Goal: Transaction & Acquisition: Purchase product/service

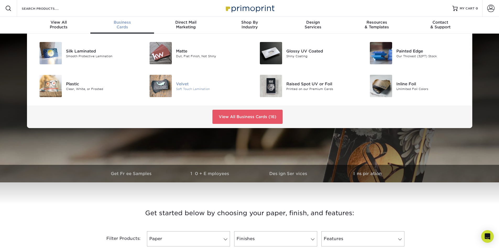
click at [168, 90] on img at bounding box center [161, 86] width 22 height 22
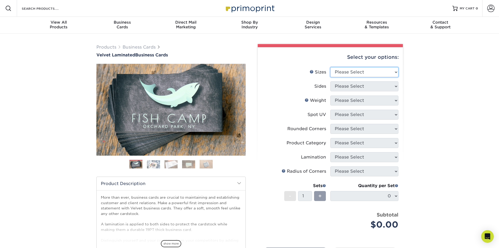
click at [356, 77] on select "Please Select 1.5" x 3.5" - Mini 1.75" x 3.5" - Mini 2" x 2" - Square 2" x 3" -…" at bounding box center [364, 72] width 68 height 10
select select "2.00x3.50"
click at [330, 71] on select "Please Select 1.5" x 3.5" - Mini 1.75" x 3.5" - Mini 2" x 2" - Square 2" x 3" -…" at bounding box center [364, 72] width 68 height 10
click at [333, 89] on select "Please Select Print Both Sides Print Front Only" at bounding box center [364, 86] width 68 height 10
select select "13abbda7-1d64-4f25-8bb2-c179b224825d"
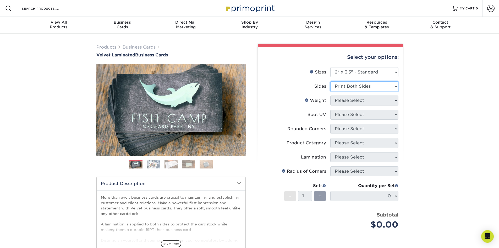
click at [330, 86] on select "Please Select Print Both Sides Print Front Only" at bounding box center [364, 86] width 68 height 10
click at [345, 105] on select "Please Select 16PT" at bounding box center [364, 100] width 68 height 10
select select "16PT"
click at [330, 101] on select "Please Select 16PT" at bounding box center [364, 100] width 68 height 10
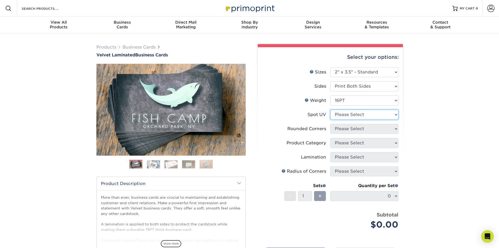
click at [346, 119] on select "Please Select No Spot UV Front and Back (Both Sides) Front Only Back Only" at bounding box center [364, 115] width 68 height 10
select select "3"
click at [330, 116] on select "Please Select No Spot UV Front and Back (Both Sides) Front Only Back Only" at bounding box center [364, 115] width 68 height 10
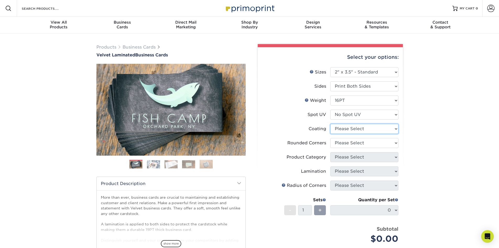
click at [342, 134] on select at bounding box center [364, 129] width 68 height 10
select select "3e7618de-abca-4bda-9f97-8b9129e913d8"
click at [330, 131] on select at bounding box center [364, 129] width 68 height 10
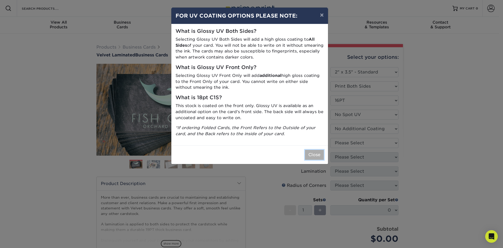
click at [306, 160] on button "Close" at bounding box center [314, 155] width 19 height 10
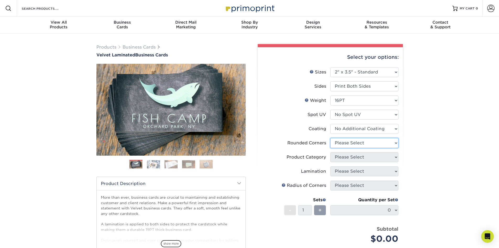
click at [341, 148] on select "Please Select Yes - Round 2 Corners Yes - Round 4 Corners No" at bounding box center [364, 143] width 68 height 10
select select "0"
click at [330, 146] on select "Please Select Yes - Round 2 Corners Yes - Round 4 Corners No" at bounding box center [364, 143] width 68 height 10
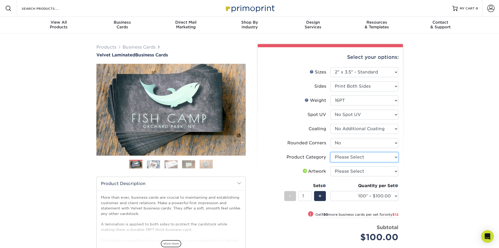
click at [352, 162] on select "Please Select Business Cards" at bounding box center [364, 157] width 68 height 10
select select "3b5148f1-0588-4f88-a218-97bcfdce65c1"
click at [330, 161] on select "Please Select Business Cards" at bounding box center [364, 157] width 68 height 10
click at [341, 176] on select "Please Select I will upload files I need a design - $100" at bounding box center [364, 171] width 68 height 10
select select "upload"
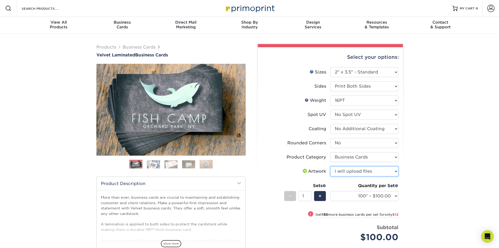
click at [330, 176] on select "Please Select I will upload files I need a design - $100" at bounding box center [364, 171] width 68 height 10
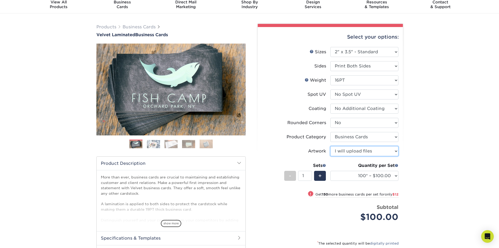
scroll to position [26, 0]
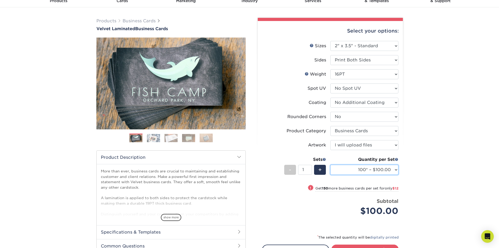
click at [361, 175] on select "100* – $100.00 250* – $112.00 500 – $120.00 1000 – $156.00 2500 – $307.00 5000 …" at bounding box center [364, 170] width 68 height 10
select select "250* – $112.00"
click at [330, 175] on select "100* – $100.00 250* – $112.00 500 – $120.00 1000 – $156.00 2500 – $307.00 5000 …" at bounding box center [364, 170] width 68 height 10
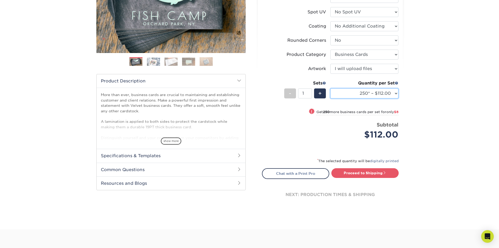
scroll to position [105, 0]
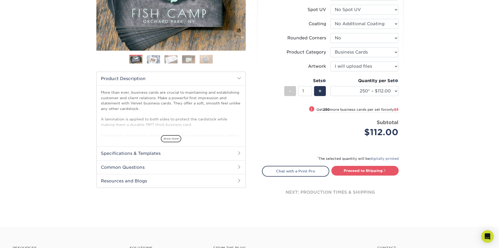
click at [155, 174] on h2 "Common Questions" at bounding box center [171, 167] width 149 height 14
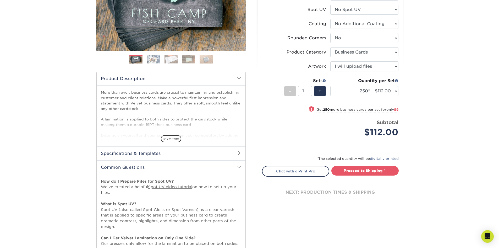
click at [156, 160] on h2 "Specifications & Templates" at bounding box center [171, 153] width 149 height 14
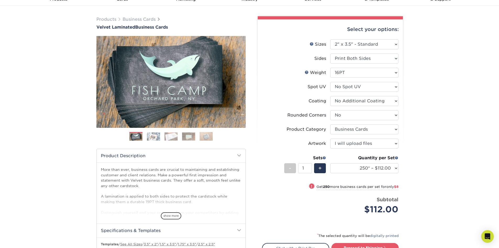
scroll to position [0, 0]
